Goal: Task Accomplishment & Management: Manage account settings

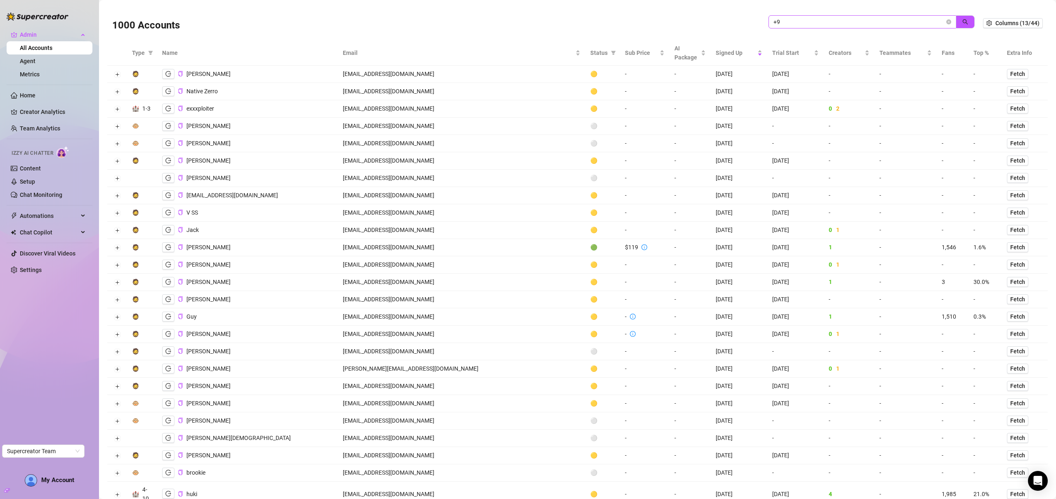
type input "+"
paste input "[EMAIL_ADDRESS][DOMAIN_NAME]"
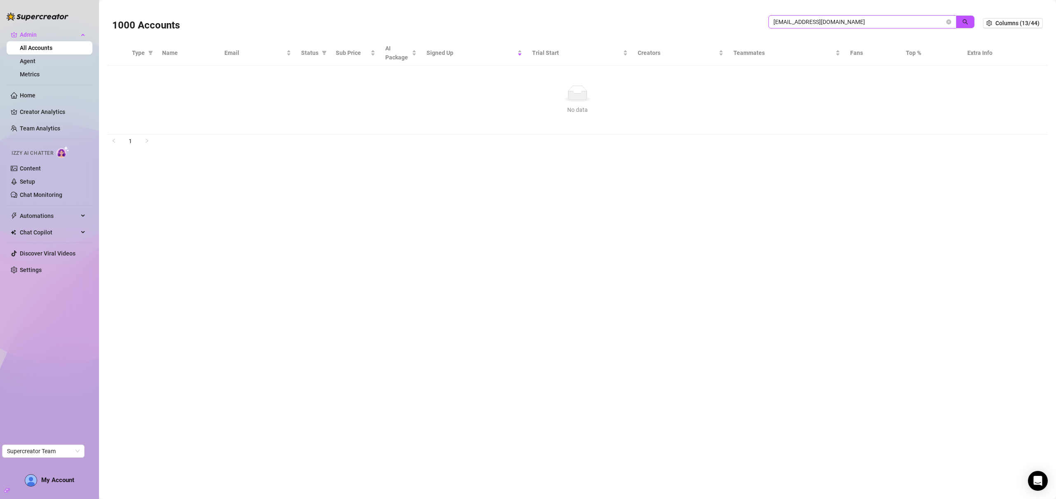
click at [838, 19] on input "[EMAIL_ADDRESS][DOMAIN_NAME]" at bounding box center [859, 21] width 171 height 9
click at [863, 22] on input "[EMAIL_ADDRESS][DOMAIN_NAME]" at bounding box center [859, 21] width 171 height 9
click at [965, 22] on icon "search" at bounding box center [966, 22] width 6 height 6
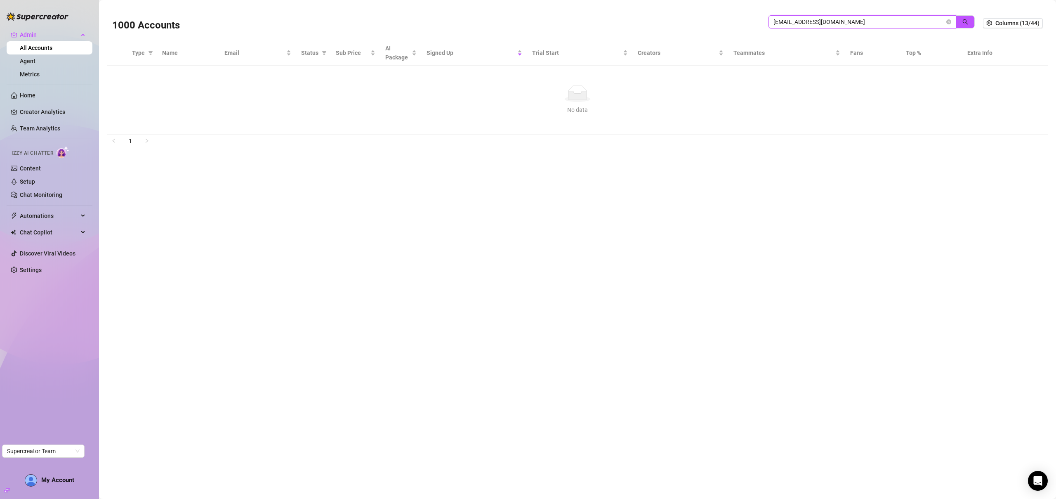
click at [781, 23] on input "[EMAIL_ADDRESS][DOMAIN_NAME]" at bounding box center [859, 21] width 171 height 9
paste input "[PERSON_NAME]"
click at [885, 19] on input "[PERSON_NAME]" at bounding box center [859, 21] width 171 height 9
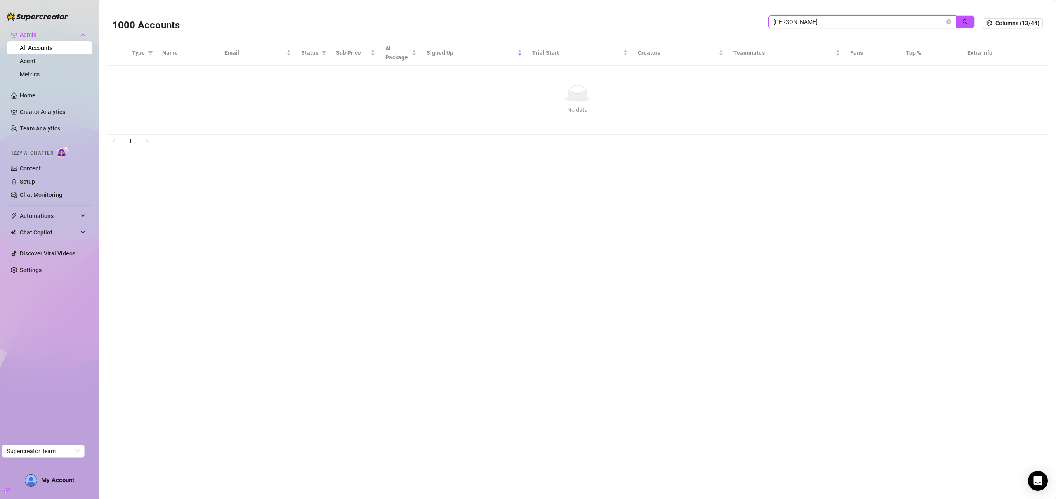
click at [885, 19] on input "[PERSON_NAME]" at bounding box center [859, 21] width 171 height 9
paste input "W32MbZQEoTRUD62DZ2viM2j6V9G3"
click at [966, 22] on icon "search" at bounding box center [966, 22] width 6 height 6
type input "W32MbZQEoTRUD62DZ2viM2j6V9G3"
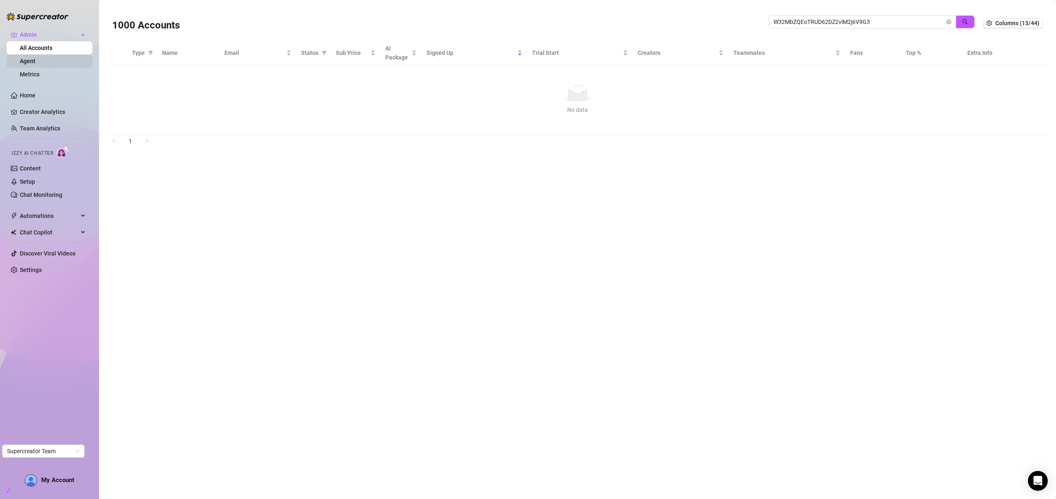
click at [33, 59] on link "Agent" at bounding box center [28, 61] width 16 height 7
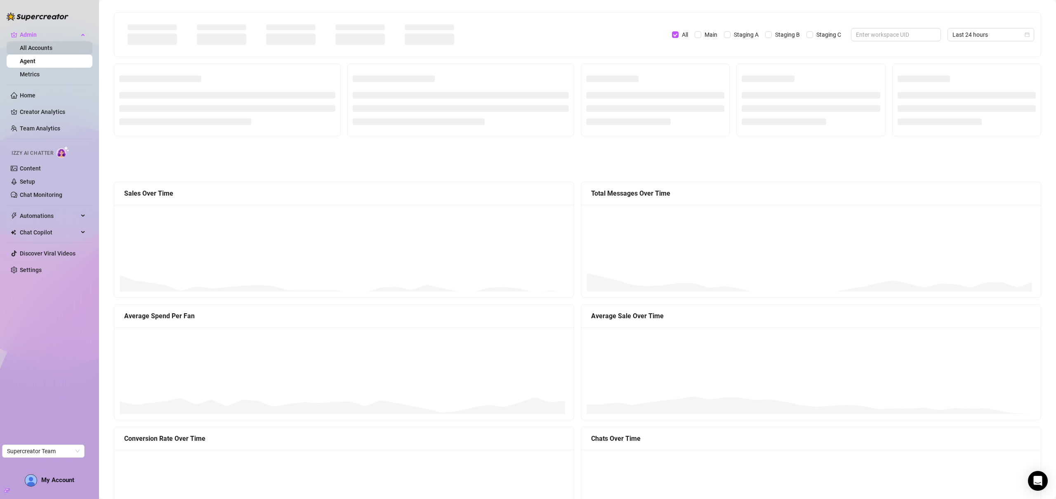
click at [47, 47] on link "All Accounts" at bounding box center [36, 48] width 33 height 7
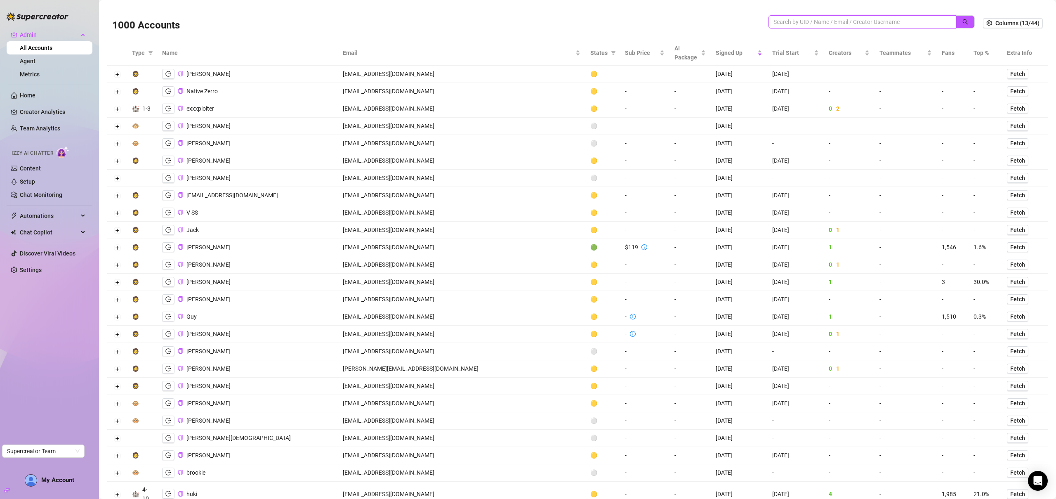
click at [886, 19] on input "search" at bounding box center [859, 21] width 171 height 9
paste input "W32MbZQEoTRUD62DZ2viM2j6V9G3"
type input "W32MbZQEoTRUD62DZ2viM2j6V9G3"
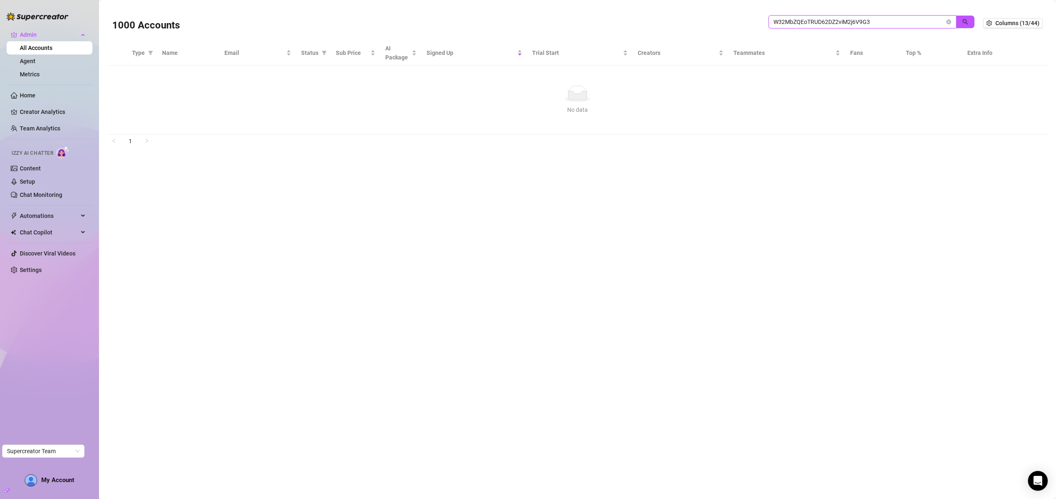
click at [854, 19] on input "W32MbZQEoTRUD62DZ2viM2j6V9G3" at bounding box center [859, 21] width 171 height 9
click at [35, 61] on link "Agent" at bounding box center [28, 61] width 16 height 7
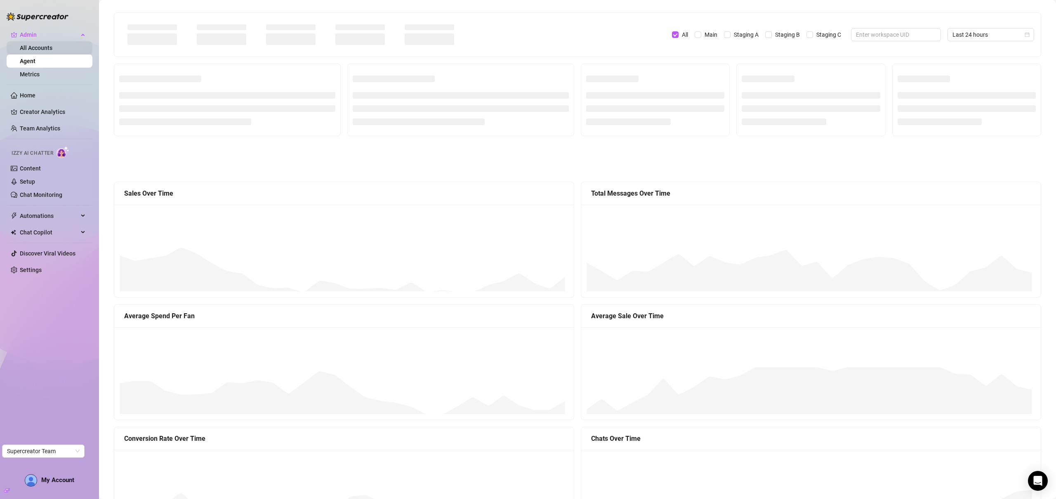
click at [45, 45] on link "All Accounts" at bounding box center [36, 48] width 33 height 7
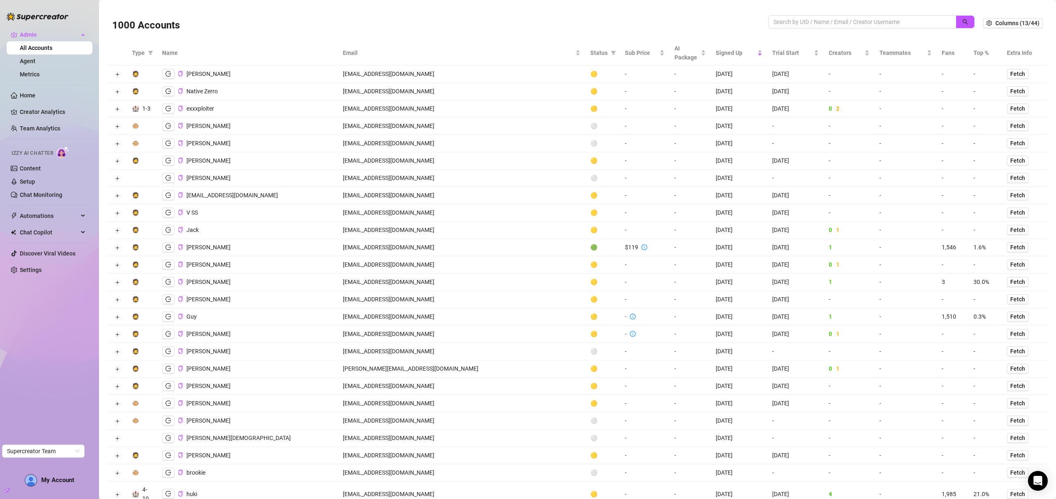
click at [120, 28] on h3 "1000 Accounts" at bounding box center [146, 25] width 68 height 13
click at [123, 28] on h3 "1000 Accounts" at bounding box center [146, 25] width 68 height 13
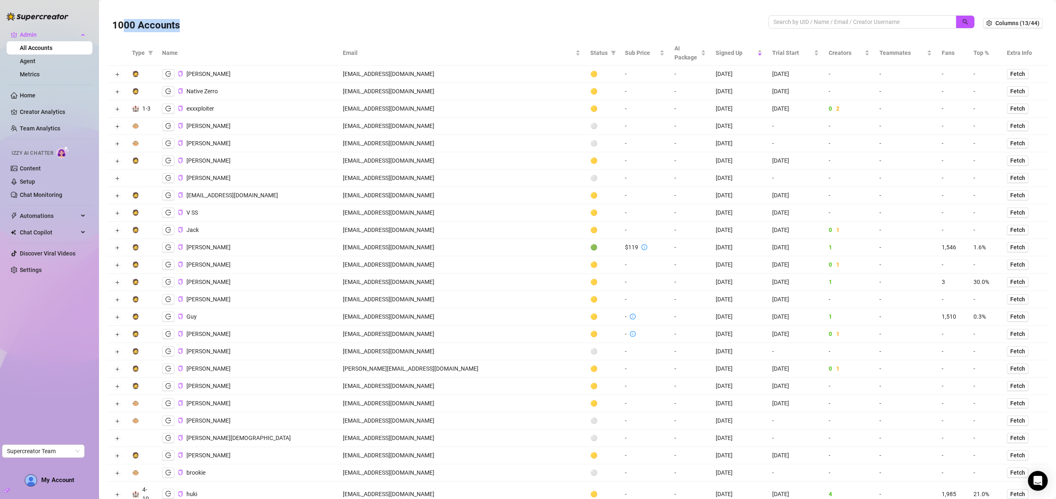
click at [123, 28] on h3 "1000 Accounts" at bounding box center [146, 25] width 68 height 13
click at [139, 29] on h3 "1000 Accounts" at bounding box center [146, 25] width 68 height 13
click at [852, 20] on input "search" at bounding box center [859, 21] width 171 height 9
paste input "W32MbZQEoTRUD62DZ2viM2j6V9G3"
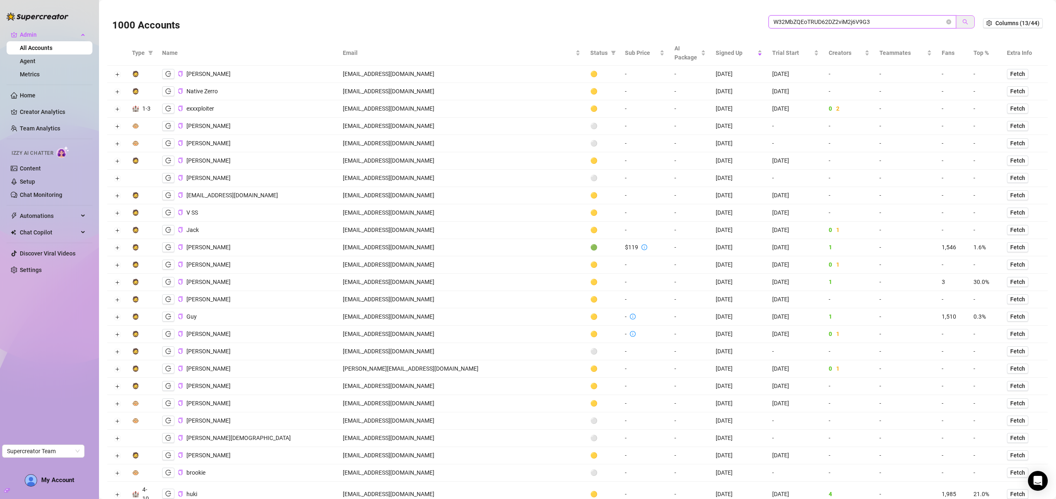
click at [963, 23] on icon "search" at bounding box center [965, 21] width 5 height 5
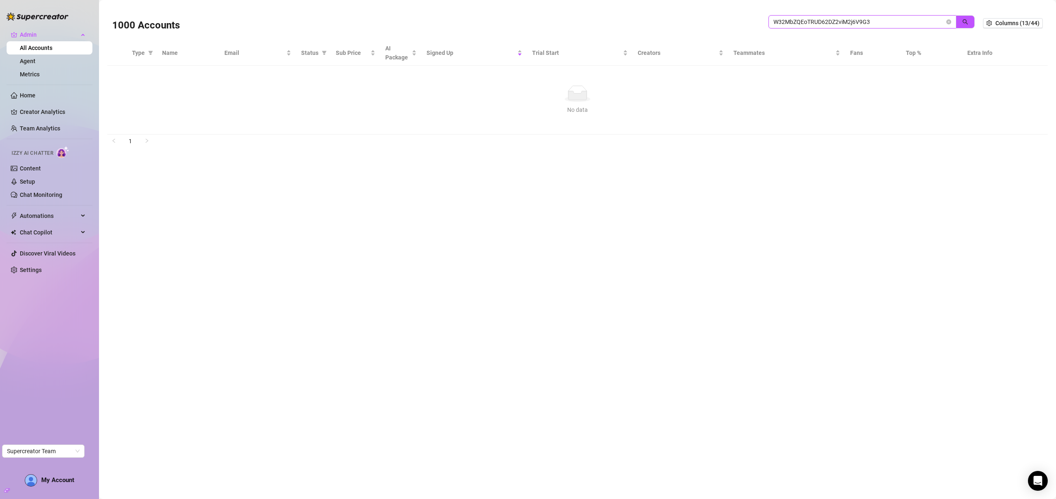
click at [832, 24] on input "W32MbZQEoTRUD62DZ2viM2j6V9G3" at bounding box center [859, 21] width 171 height 9
click at [888, 17] on input "W32MbZQEoTRUD62DZ2viM2j6V9G3" at bounding box center [859, 21] width 171 height 9
click at [888, 17] on span "W32MbZQEoTRUD62DZ2viM2j6V9G3" at bounding box center [863, 21] width 188 height 13
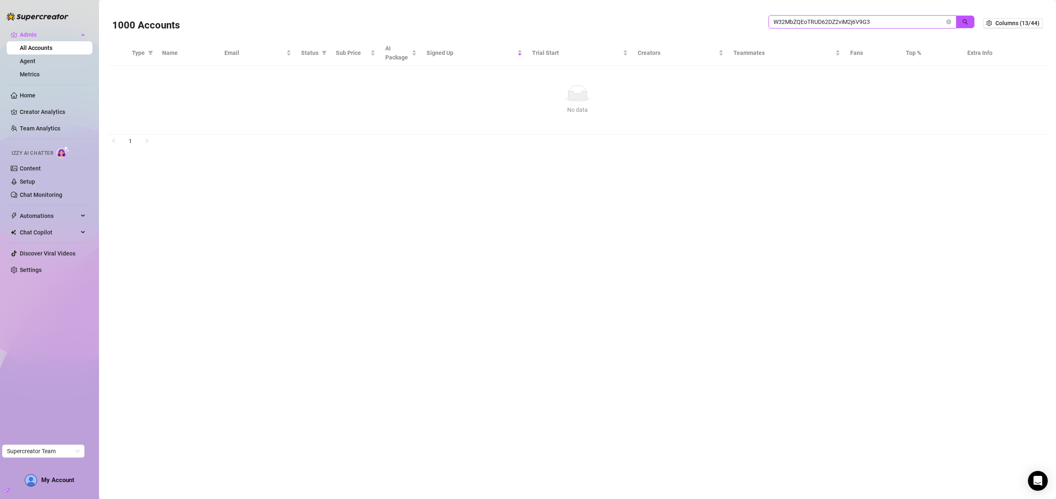
paste input "s1FqdECcCqdinIcpDlVAtNmVvss2"
type input "s1FqdECcCqdinIcpDlVAtNmVvss2"
click at [968, 21] on icon "search" at bounding box center [966, 22] width 6 height 6
click at [35, 63] on link "Agent" at bounding box center [28, 61] width 16 height 7
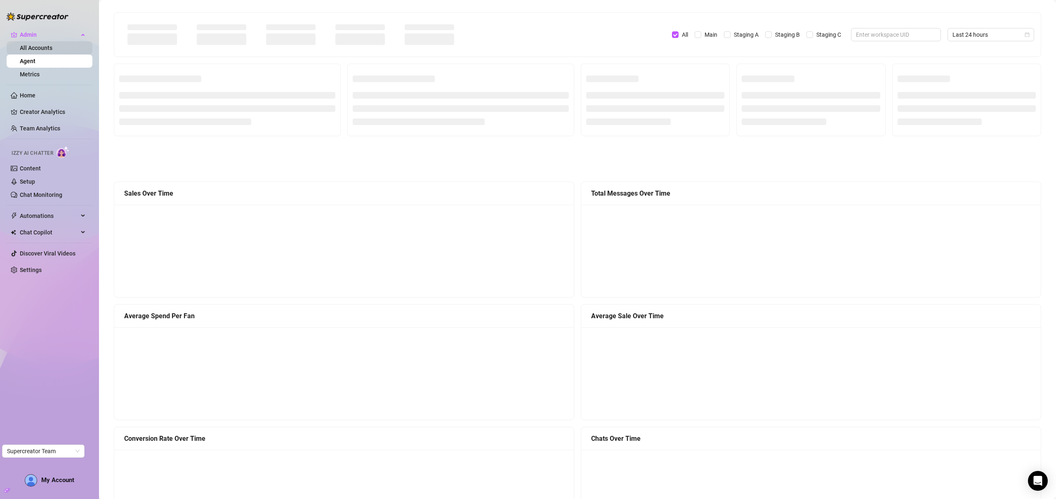
click at [52, 50] on link "All Accounts" at bounding box center [36, 48] width 33 height 7
